Goal: Information Seeking & Learning: Learn about a topic

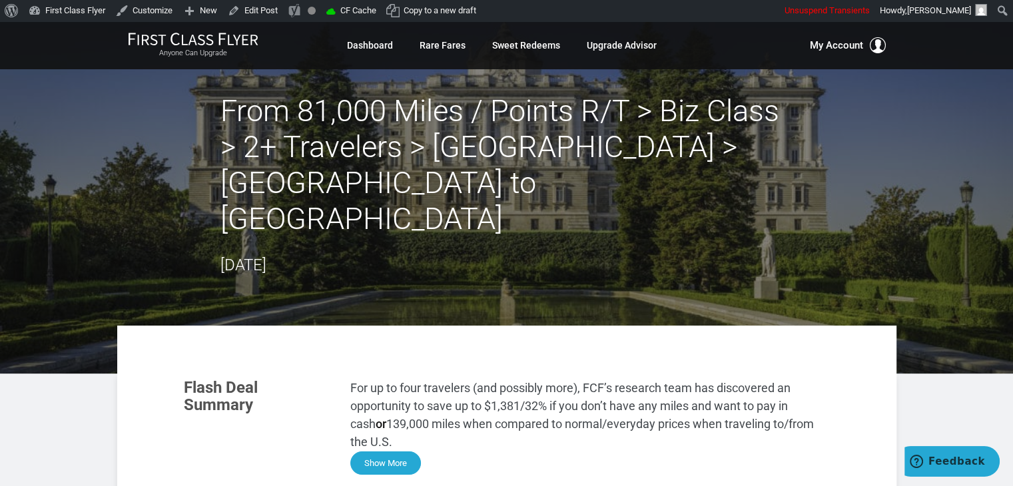
click at [384, 451] on button "Show More" at bounding box center [385, 462] width 71 height 23
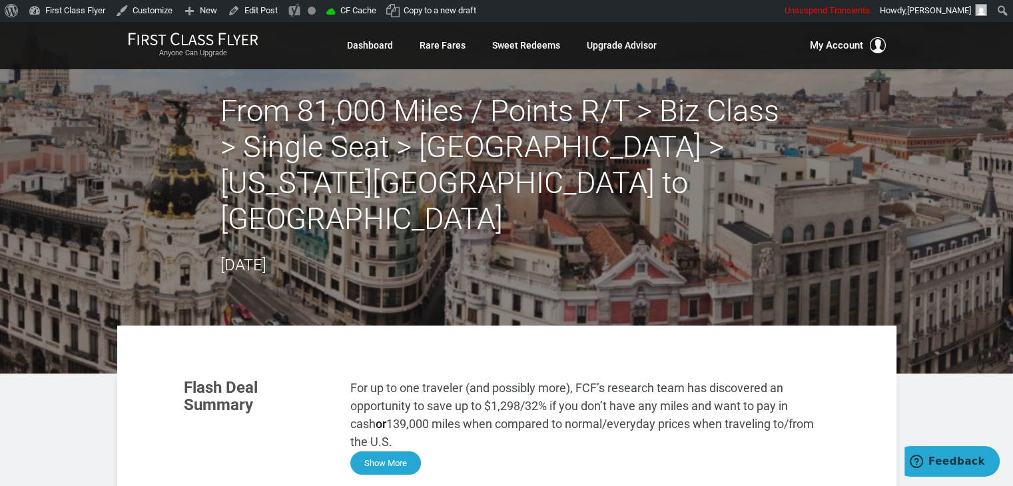
click at [389, 451] on button "Show More" at bounding box center [385, 462] width 71 height 23
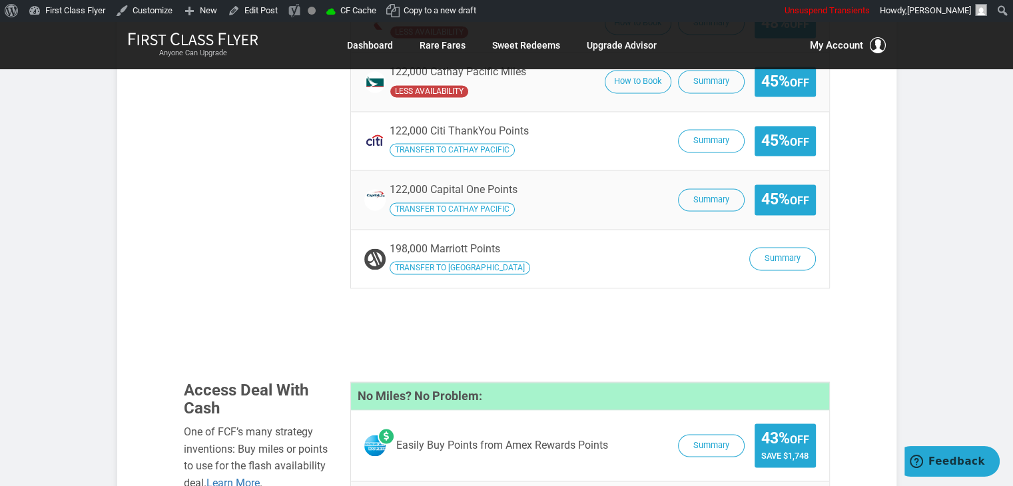
scroll to position [2002, 0]
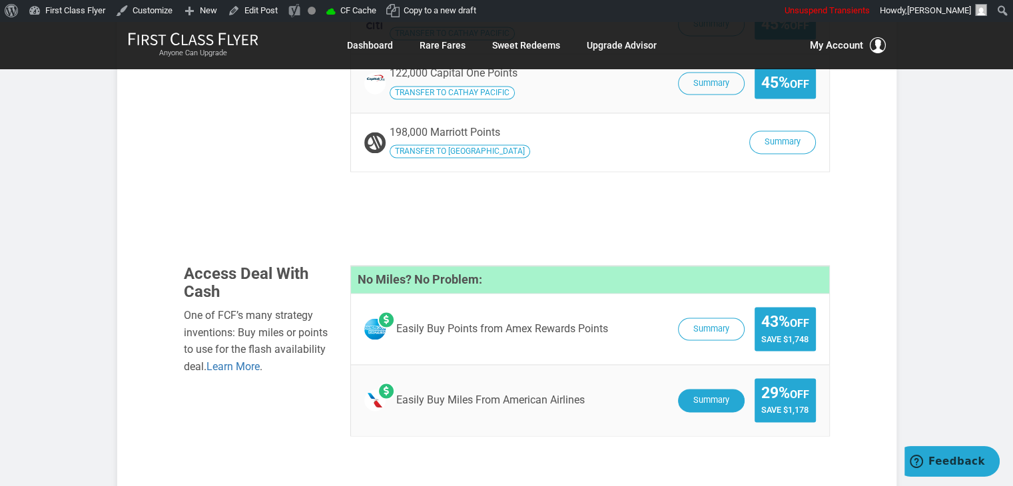
click at [706, 389] on button "Summary" at bounding box center [711, 400] width 67 height 23
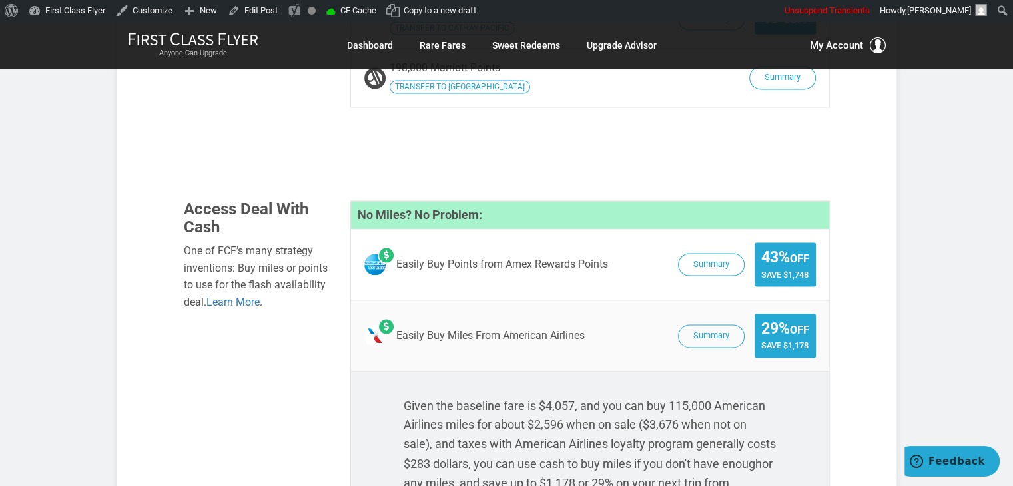
scroll to position [2104, 0]
